Goal: Information Seeking & Learning: Understand process/instructions

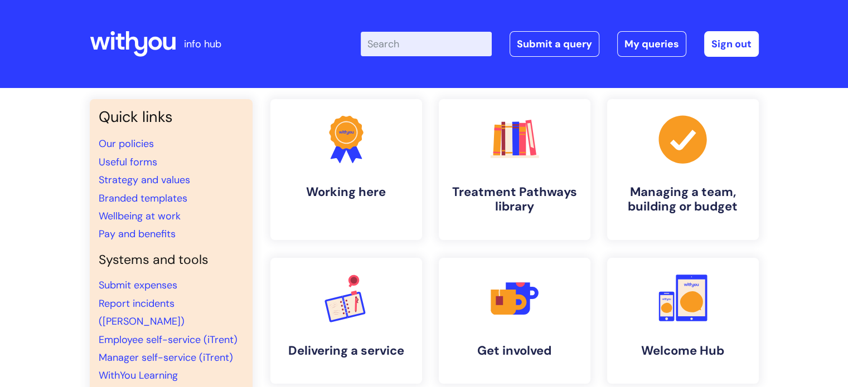
click at [426, 41] on input "Enter your search term here..." at bounding box center [426, 44] width 131 height 25
type input "Leaving"
click button "Search" at bounding box center [0, 0] width 0 height 0
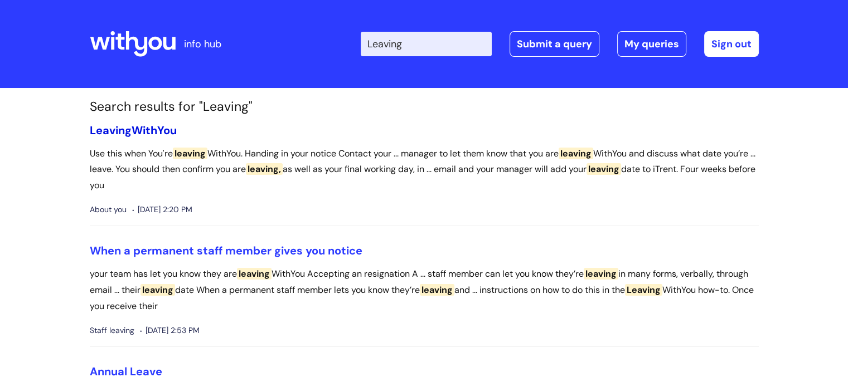
click at [157, 129] on link "Leaving WithYou" at bounding box center [133, 130] width 87 height 14
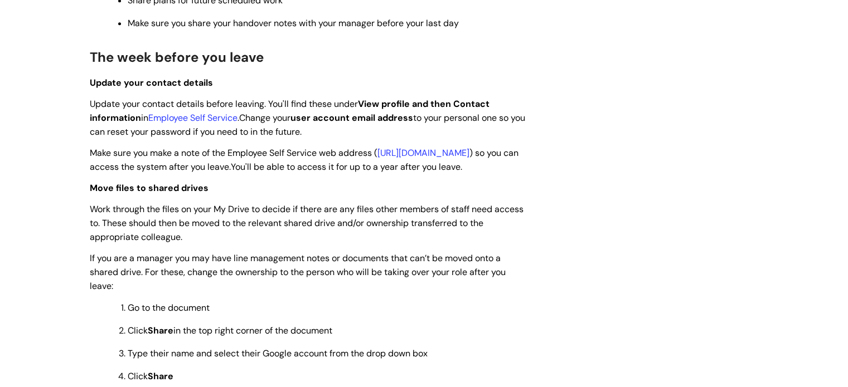
scroll to position [1506, 0]
click at [202, 123] on link "Employee Self Service" at bounding box center [192, 117] width 89 height 12
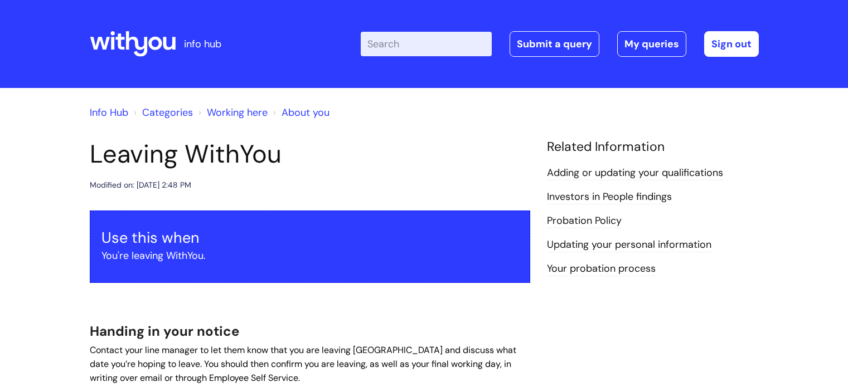
scroll to position [1506, 0]
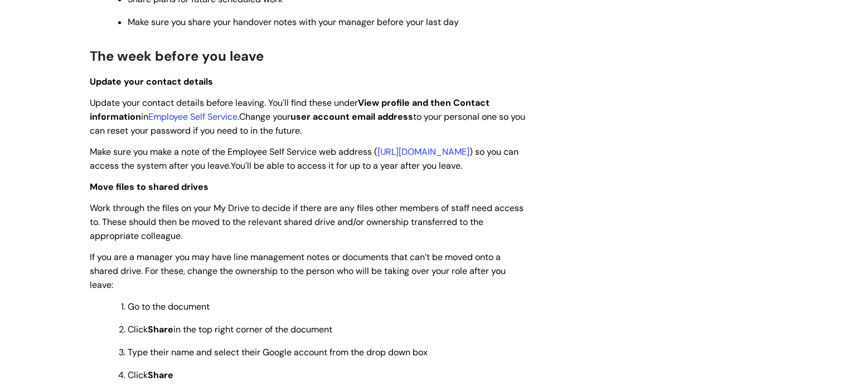
click at [620, 196] on div "Leaving WithYou Modified on: Wed, 30 Jul, 2025 at 2:48 PM Use this when You're …" at bounding box center [424, 120] width 686 height 2974
click at [377, 158] on link "https://ce0023li.webitrent.com/ce0023li_ess" at bounding box center [423, 152] width 92 height 12
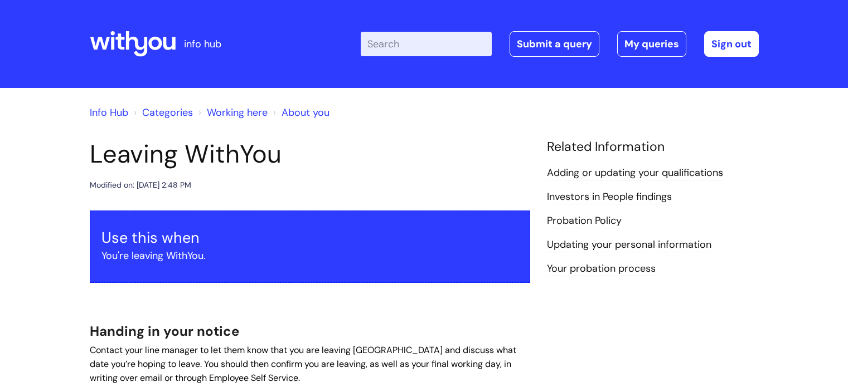
scroll to position [1506, 0]
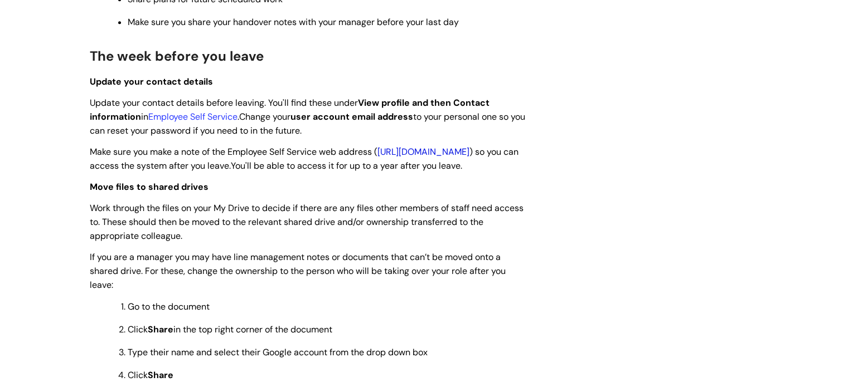
drag, startPoint x: 281, startPoint y: 171, endPoint x: 94, endPoint y: 174, distance: 186.8
click at [94, 172] on span "Make sure you make a note of the Employee Self Service web address ( https://ce…" at bounding box center [304, 159] width 429 height 26
copy link "https://ce0023li.webitrent.com/ce0023li_ess"
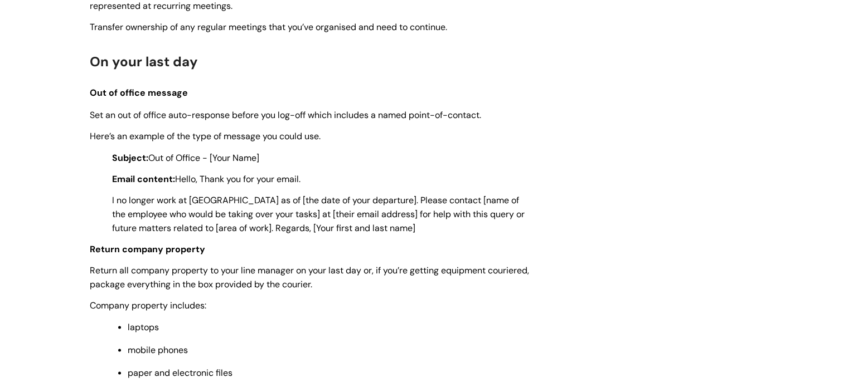
scroll to position [2231, 0]
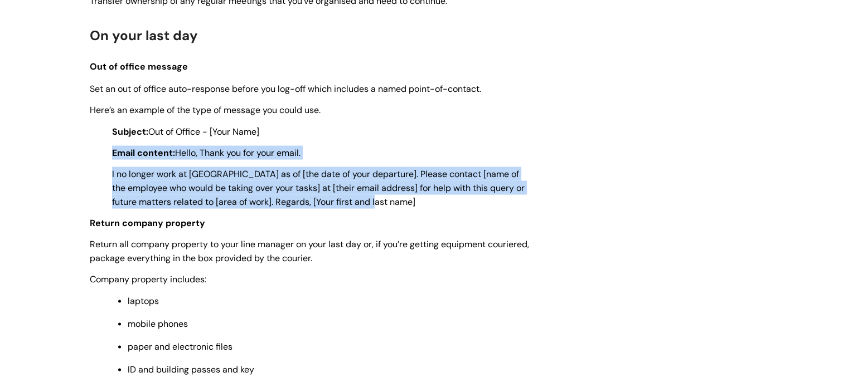
drag, startPoint x: 394, startPoint y: 231, endPoint x: 114, endPoint y: 173, distance: 286.4
copy div "Email content: Hello, Thank you for your email. I no longer work at WithYou as …"
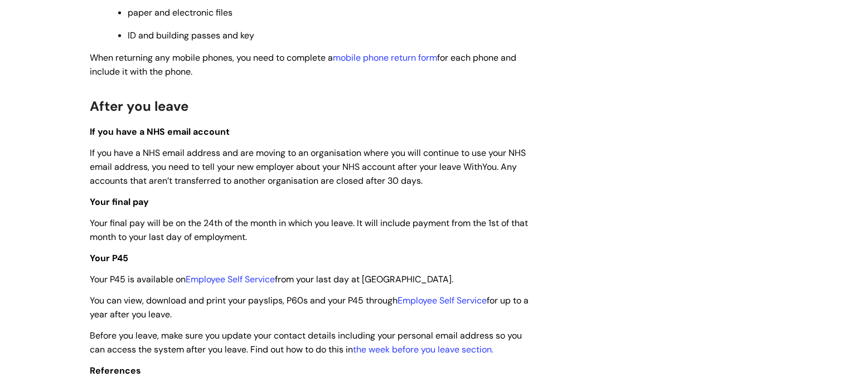
scroll to position [2676, 0]
